Goal: Find specific page/section: Find specific page/section

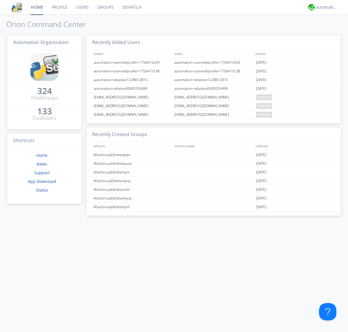
click at [131, 7] on link "Dispatch" at bounding box center [132, 7] width 28 height 14
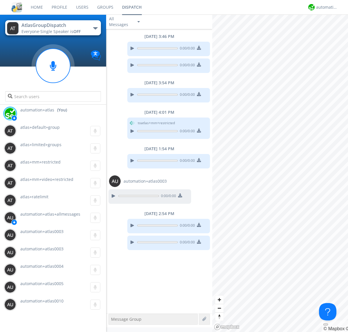
click at [95, 28] on div "button" at bounding box center [95, 28] width 5 height 2
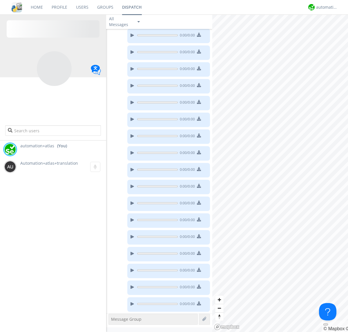
scroll to position [81, 0]
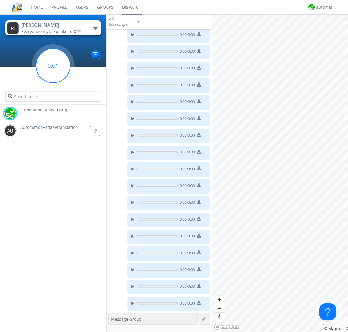
click at [53, 66] on g at bounding box center [53, 66] width 34 height 34
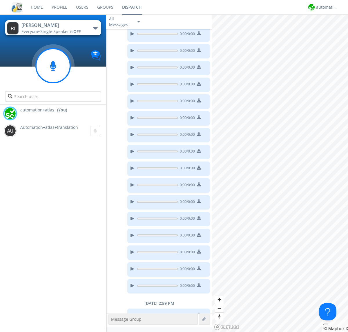
scroll to position [111, 0]
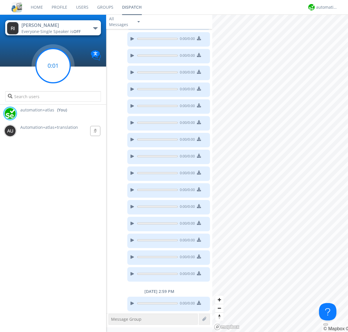
click at [53, 66] on g at bounding box center [53, 66] width 34 height 34
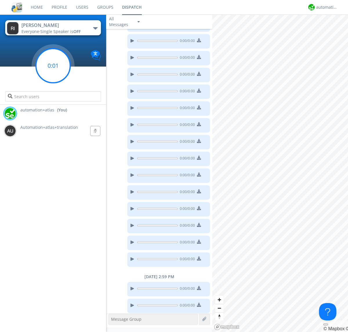
scroll to position [128, 0]
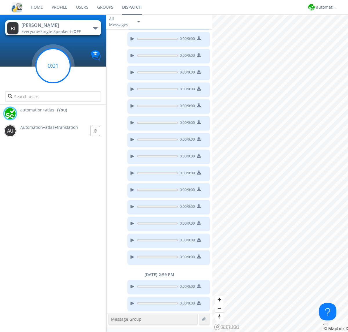
click at [53, 66] on g at bounding box center [53, 66] width 34 height 34
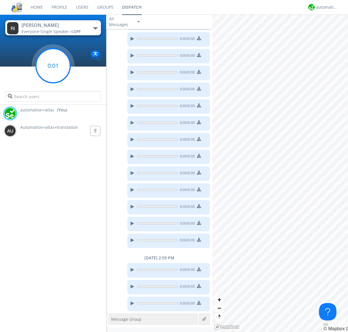
click at [53, 66] on g at bounding box center [53, 66] width 34 height 34
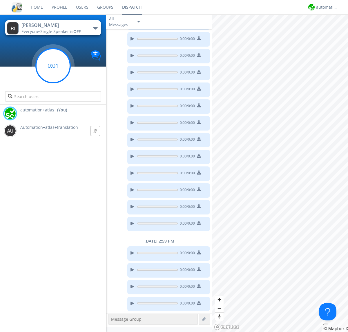
click at [53, 66] on g at bounding box center [53, 66] width 34 height 34
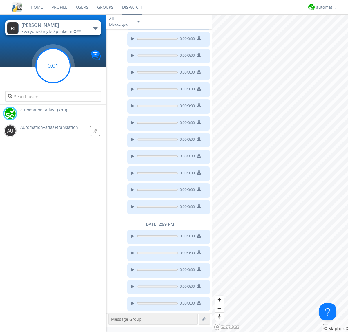
click at [53, 66] on g at bounding box center [53, 66] width 34 height 34
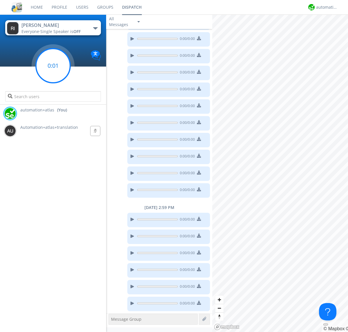
click at [53, 66] on g at bounding box center [53, 66] width 34 height 34
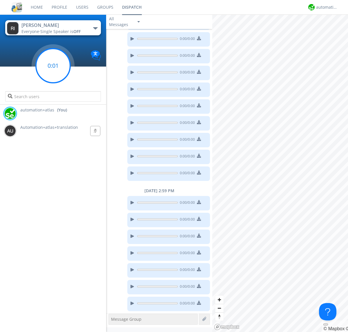
click at [53, 66] on g at bounding box center [53, 66] width 34 height 34
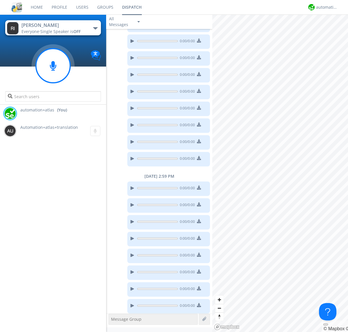
scroll to position [229, 0]
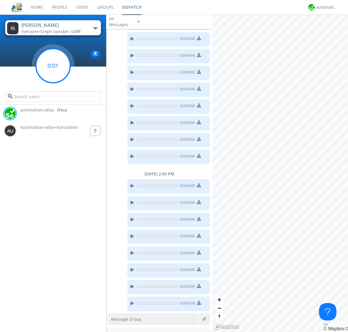
click at [53, 66] on g at bounding box center [53, 66] width 34 height 34
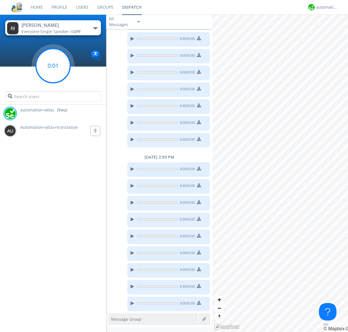
click at [53, 66] on g at bounding box center [53, 66] width 34 height 34
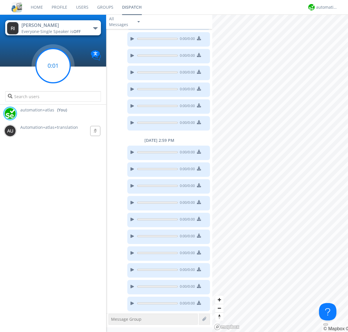
click at [53, 66] on g at bounding box center [53, 66] width 34 height 34
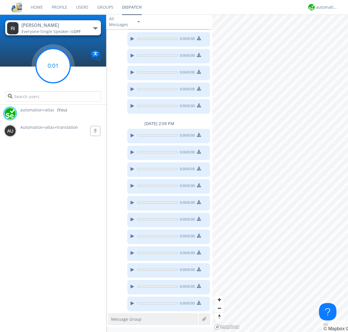
click at [53, 66] on g at bounding box center [53, 66] width 34 height 34
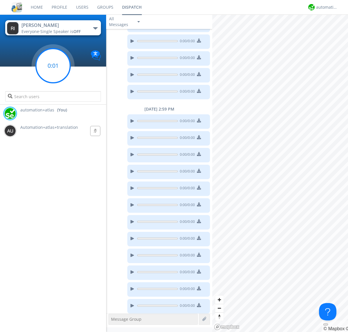
scroll to position [296, 0]
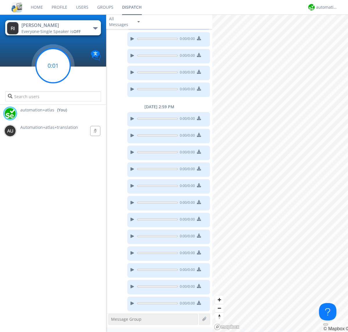
click at [53, 66] on g at bounding box center [53, 66] width 34 height 34
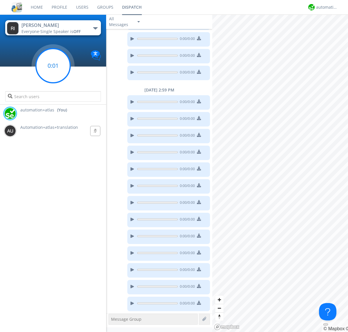
click at [53, 66] on g at bounding box center [53, 66] width 34 height 34
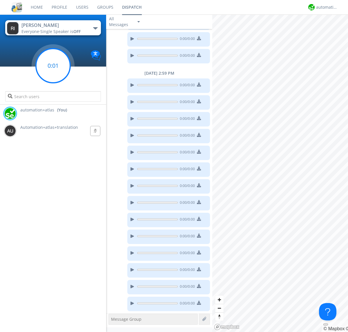
click at [53, 66] on g at bounding box center [53, 66] width 34 height 34
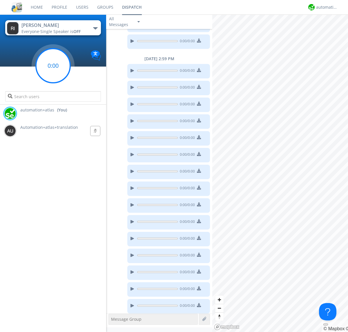
scroll to position [346, 0]
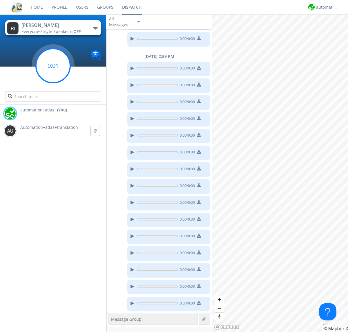
click at [53, 66] on g at bounding box center [53, 66] width 34 height 34
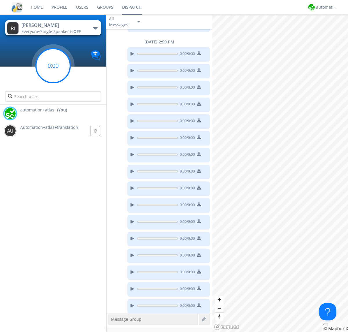
scroll to position [363, 0]
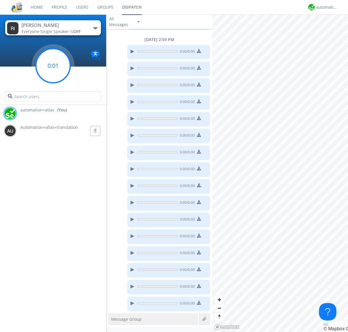
click at [53, 66] on g at bounding box center [53, 66] width 34 height 34
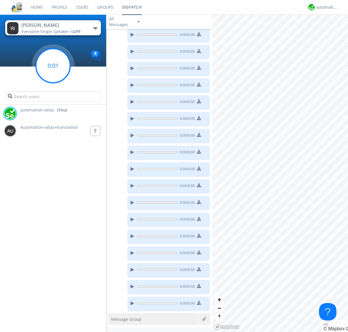
click at [53, 66] on g at bounding box center [53, 66] width 34 height 34
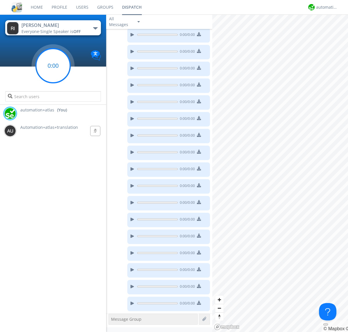
scroll to position [464, 0]
click at [53, 66] on g at bounding box center [53, 66] width 34 height 34
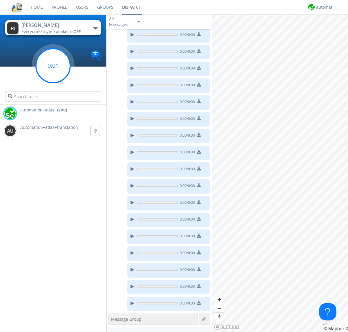
click at [53, 66] on g at bounding box center [53, 66] width 34 height 34
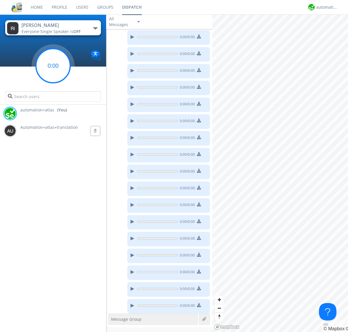
scroll to position [548, 0]
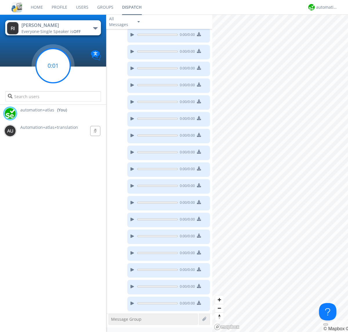
click at [53, 66] on g at bounding box center [53, 66] width 34 height 34
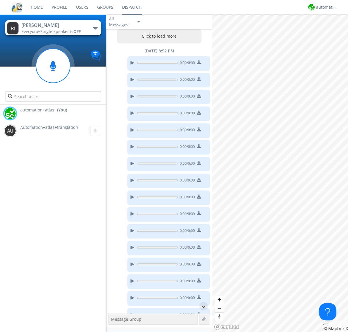
click at [158, 36] on button "Click to load more" at bounding box center [159, 36] width 85 height 14
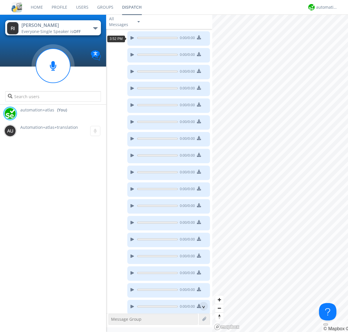
scroll to position [10, 0]
